Goal: Navigation & Orientation: Understand site structure

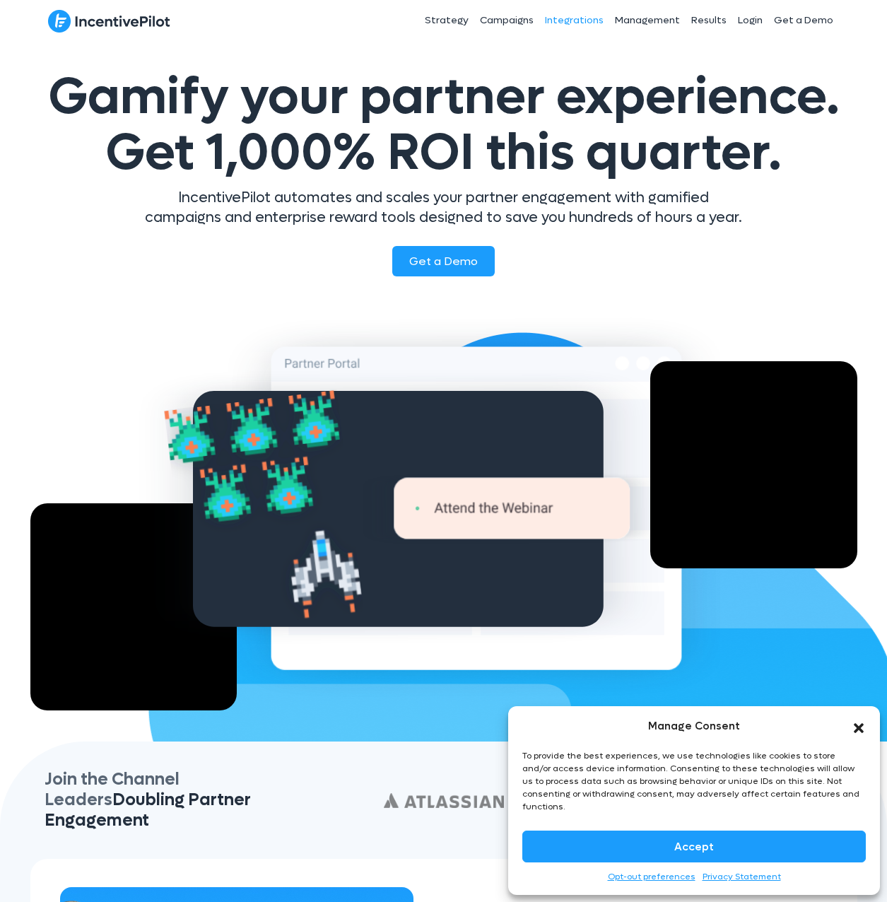
click at [574, 22] on link "Integrations" at bounding box center [575, 20] width 70 height 35
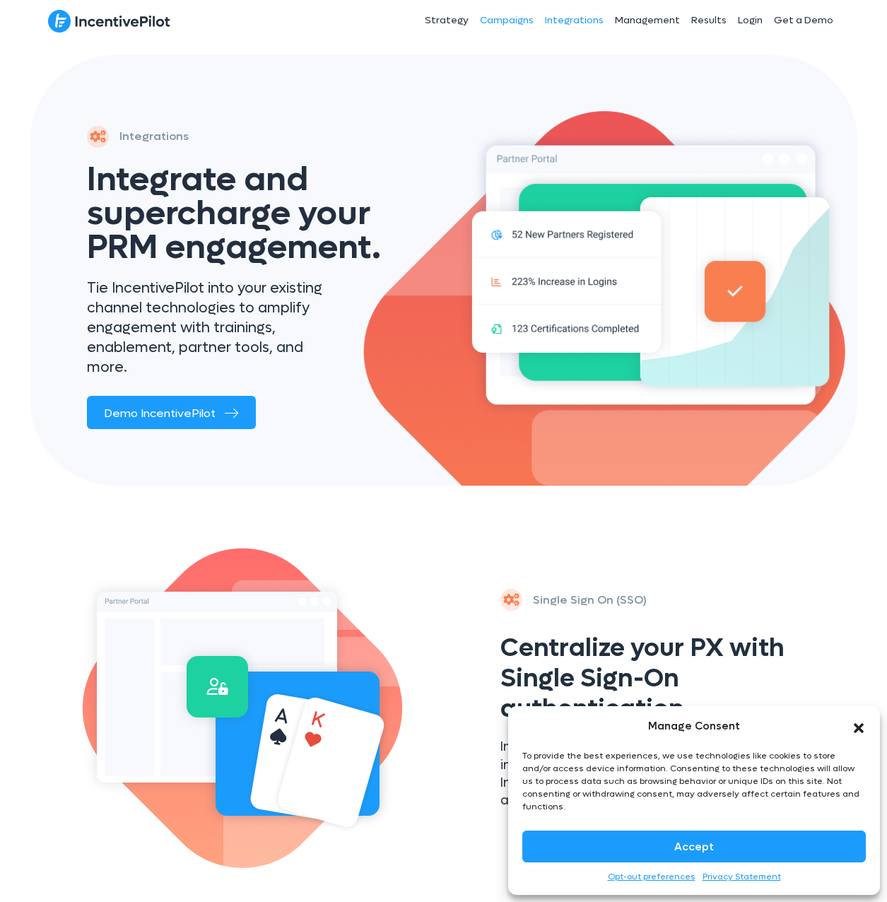
click at [508, 22] on link "Campaigns" at bounding box center [506, 20] width 65 height 35
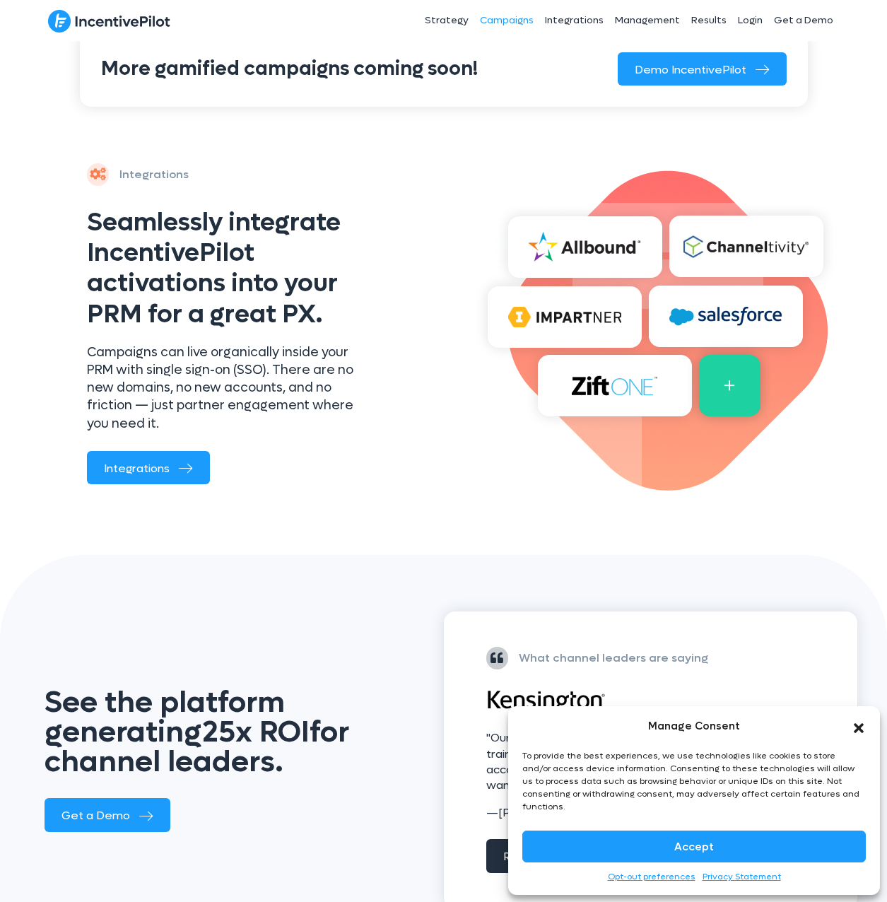
scroll to position [981, 0]
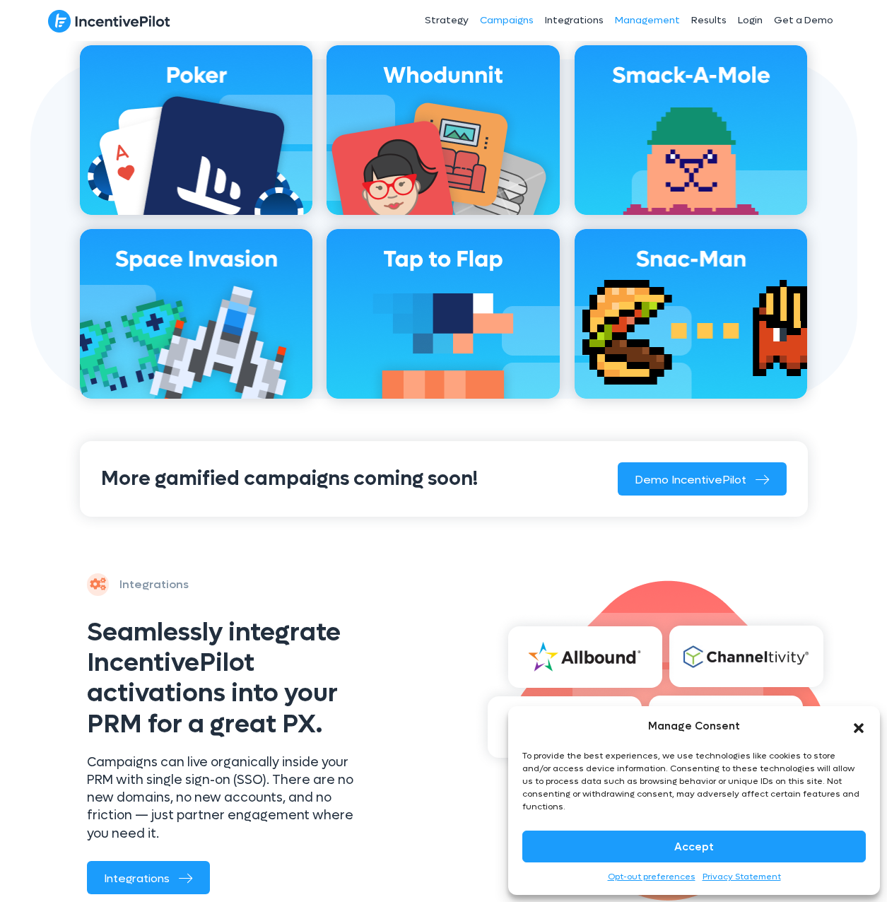
click at [635, 17] on link "Management" at bounding box center [648, 20] width 76 height 35
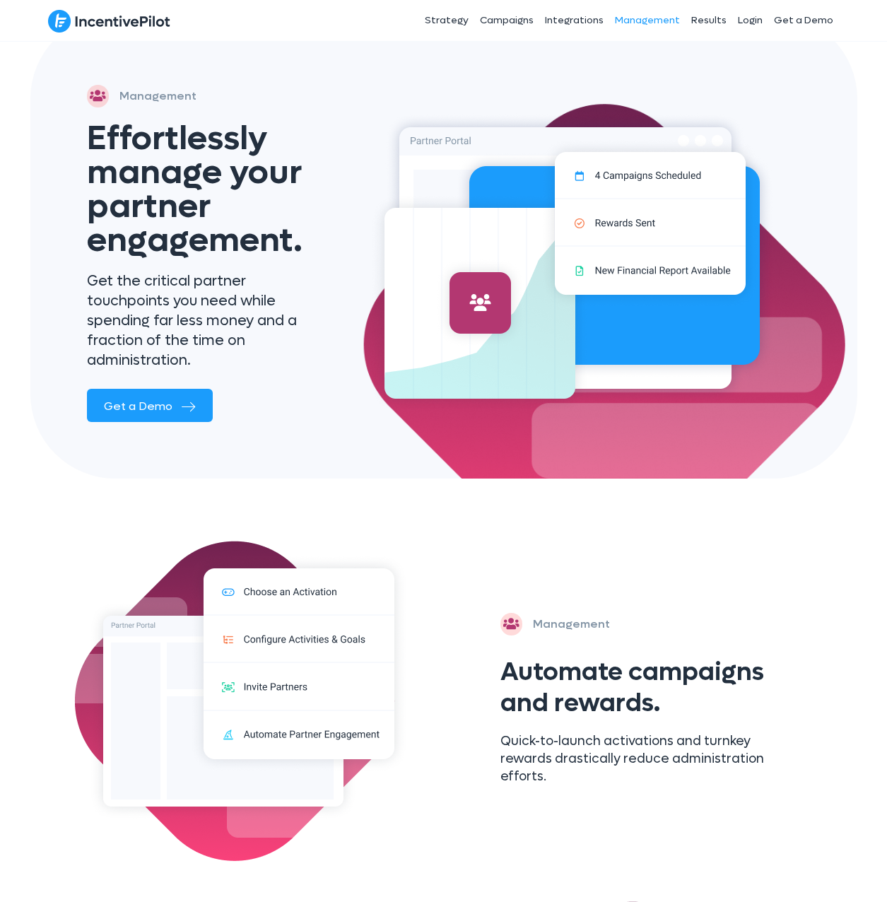
click at [686, 17] on link "Management" at bounding box center [648, 20] width 76 height 35
